Goal: Task Accomplishment & Management: Use online tool/utility

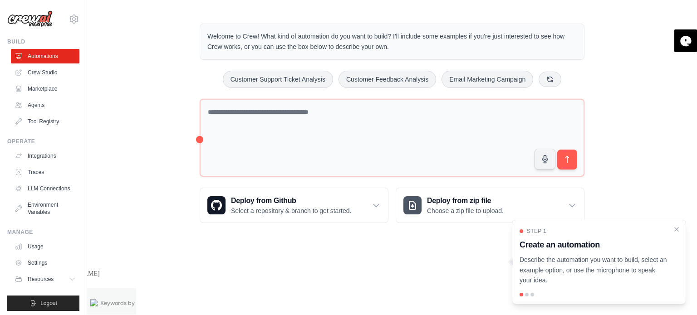
click at [526, 294] on div at bounding box center [527, 295] width 4 height 4
click at [566, 159] on icon "submit" at bounding box center [568, 160] width 10 height 10
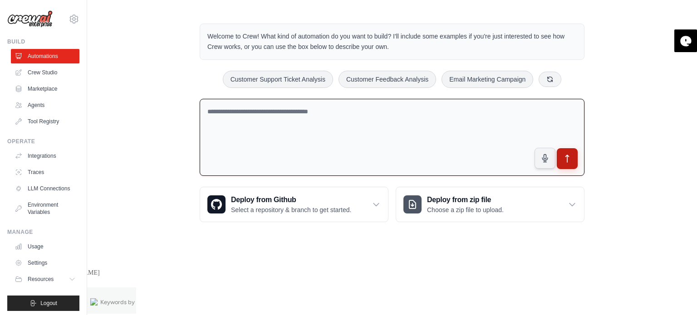
click at [568, 155] on icon "submit" at bounding box center [567, 158] width 3 height 7
click at [544, 163] on button "button" at bounding box center [545, 158] width 22 height 22
click at [229, 118] on textarea at bounding box center [392, 138] width 385 height 78
click at [540, 154] on button "button" at bounding box center [545, 158] width 22 height 22
type textarea "**********"
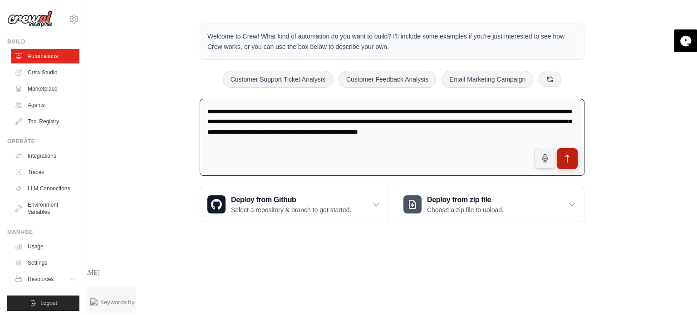
click at [563, 154] on icon "submit" at bounding box center [568, 159] width 10 height 10
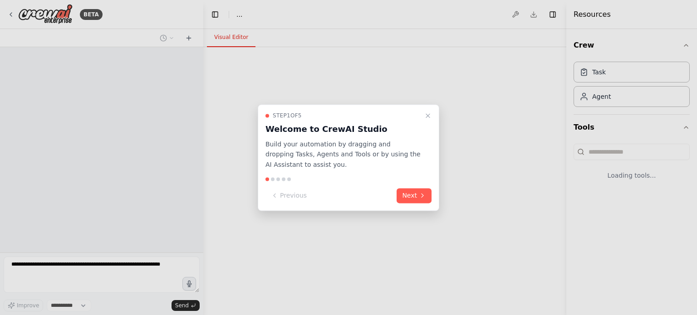
select select "****"
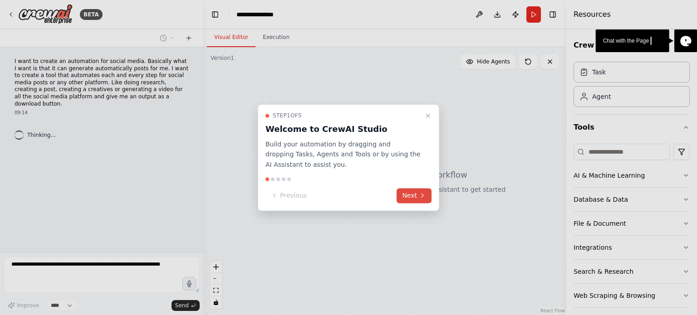
click at [418, 192] on button "Next" at bounding box center [414, 195] width 35 height 15
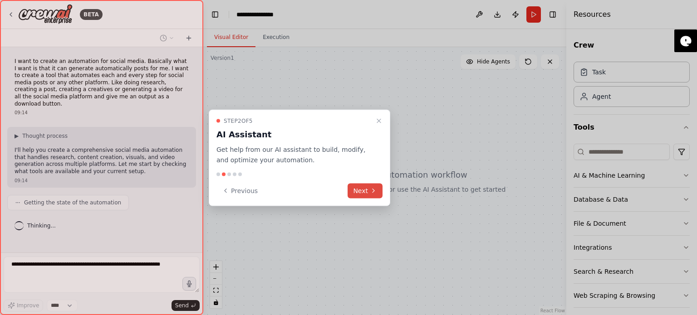
scroll to position [3, 0]
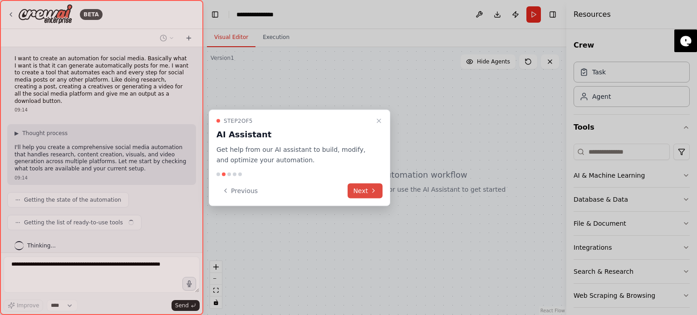
click at [359, 191] on button "Next" at bounding box center [365, 190] width 35 height 15
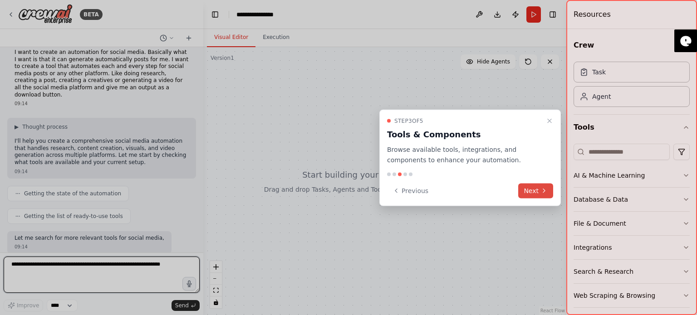
click at [537, 192] on button "Next" at bounding box center [535, 190] width 35 height 15
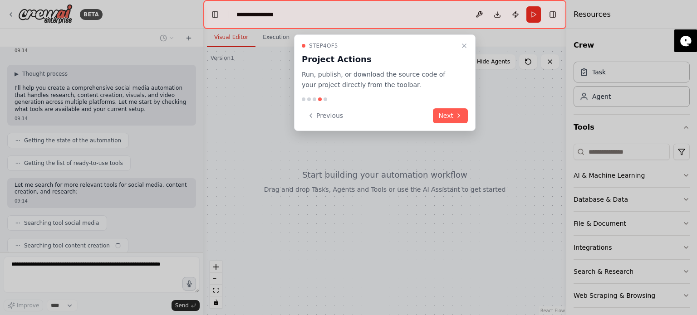
scroll to position [85, 0]
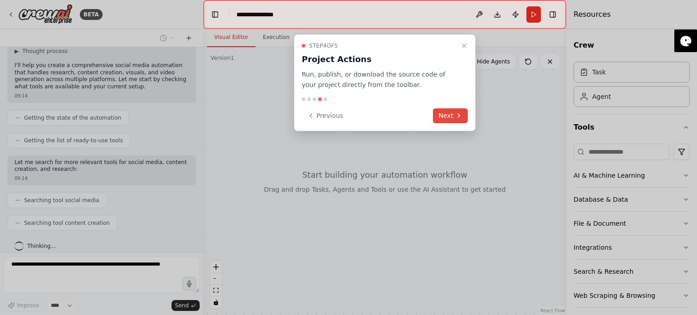
click at [448, 117] on button "Next" at bounding box center [450, 115] width 35 height 15
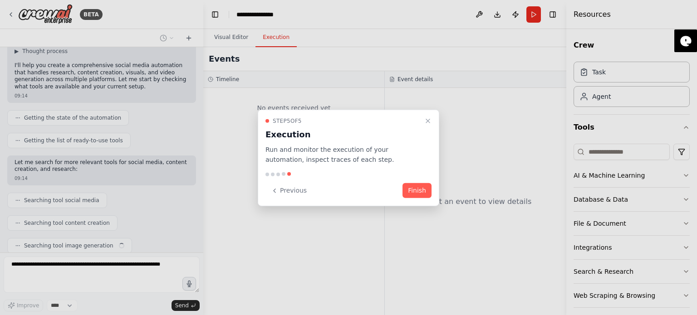
scroll to position [107, 0]
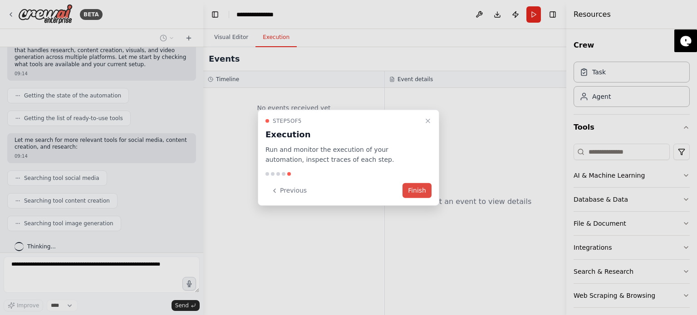
click at [418, 192] on button "Finish" at bounding box center [417, 190] width 29 height 15
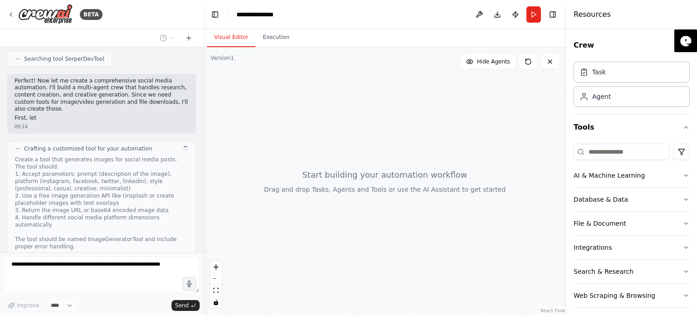
scroll to position [333, 0]
